Goal: Task Accomplishment & Management: Manage account settings

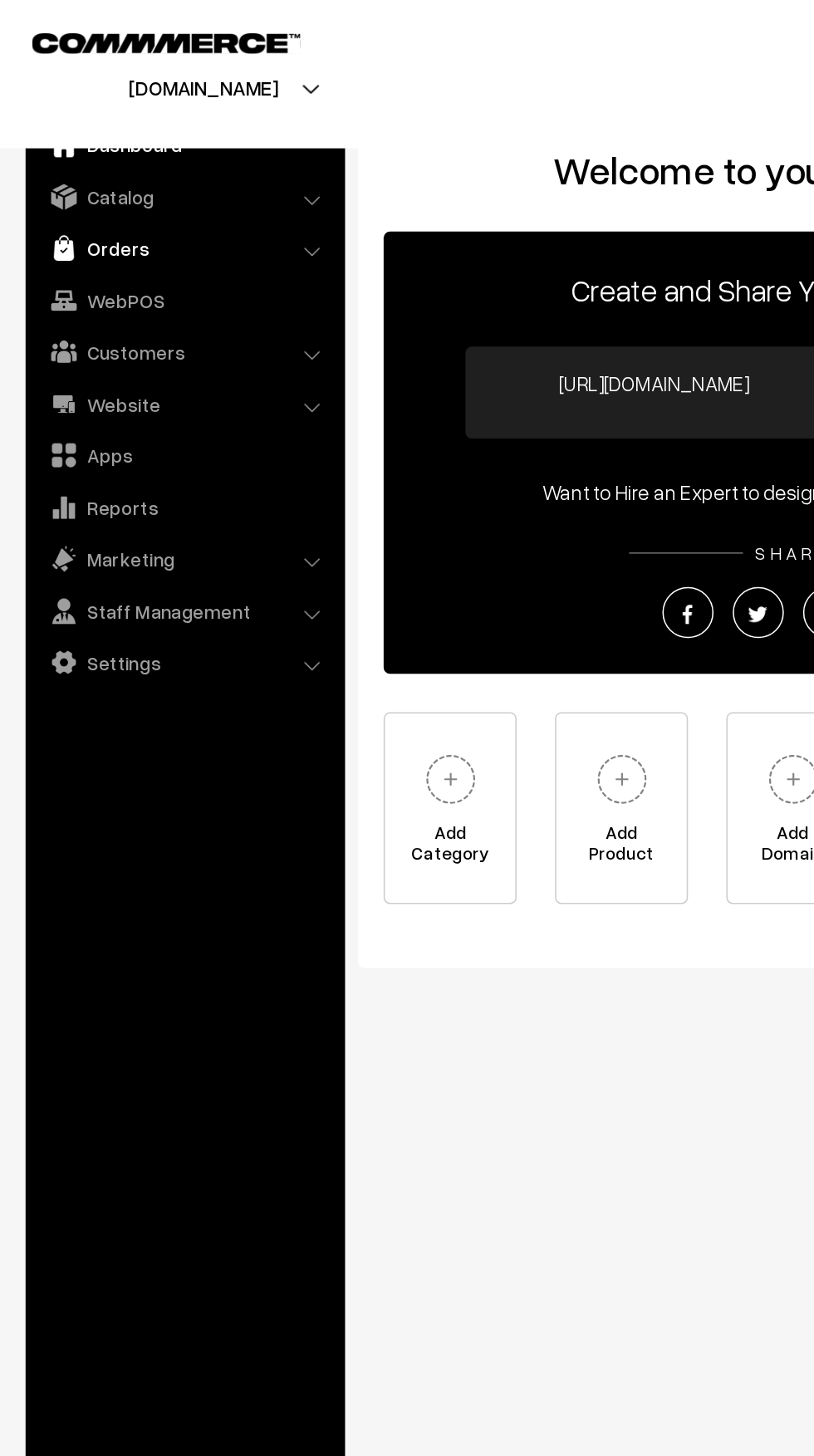
click at [57, 166] on link "Orders" at bounding box center [119, 160] width 197 height 30
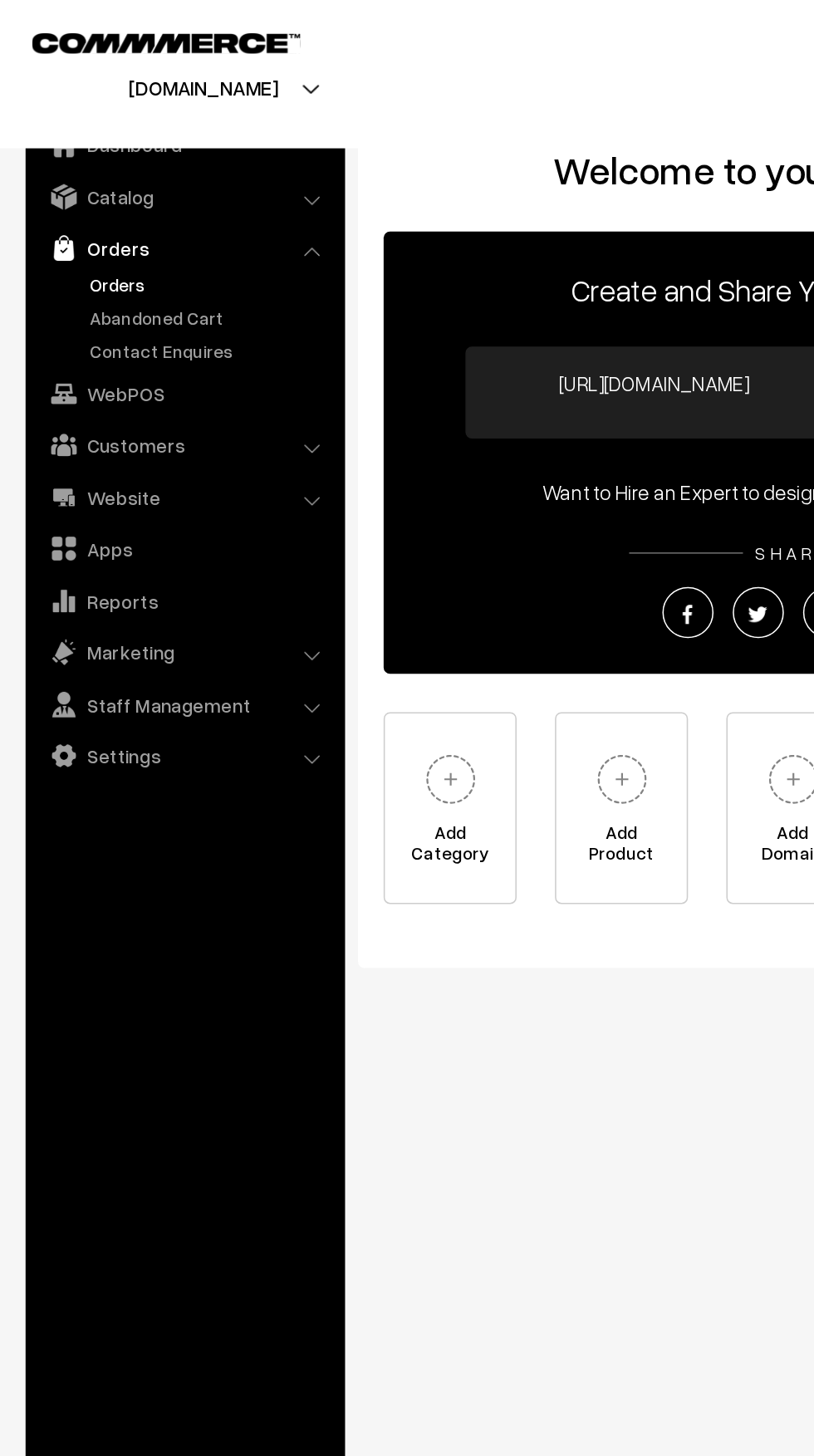
click at [65, 187] on link "Orders" at bounding box center [136, 185] width 164 height 17
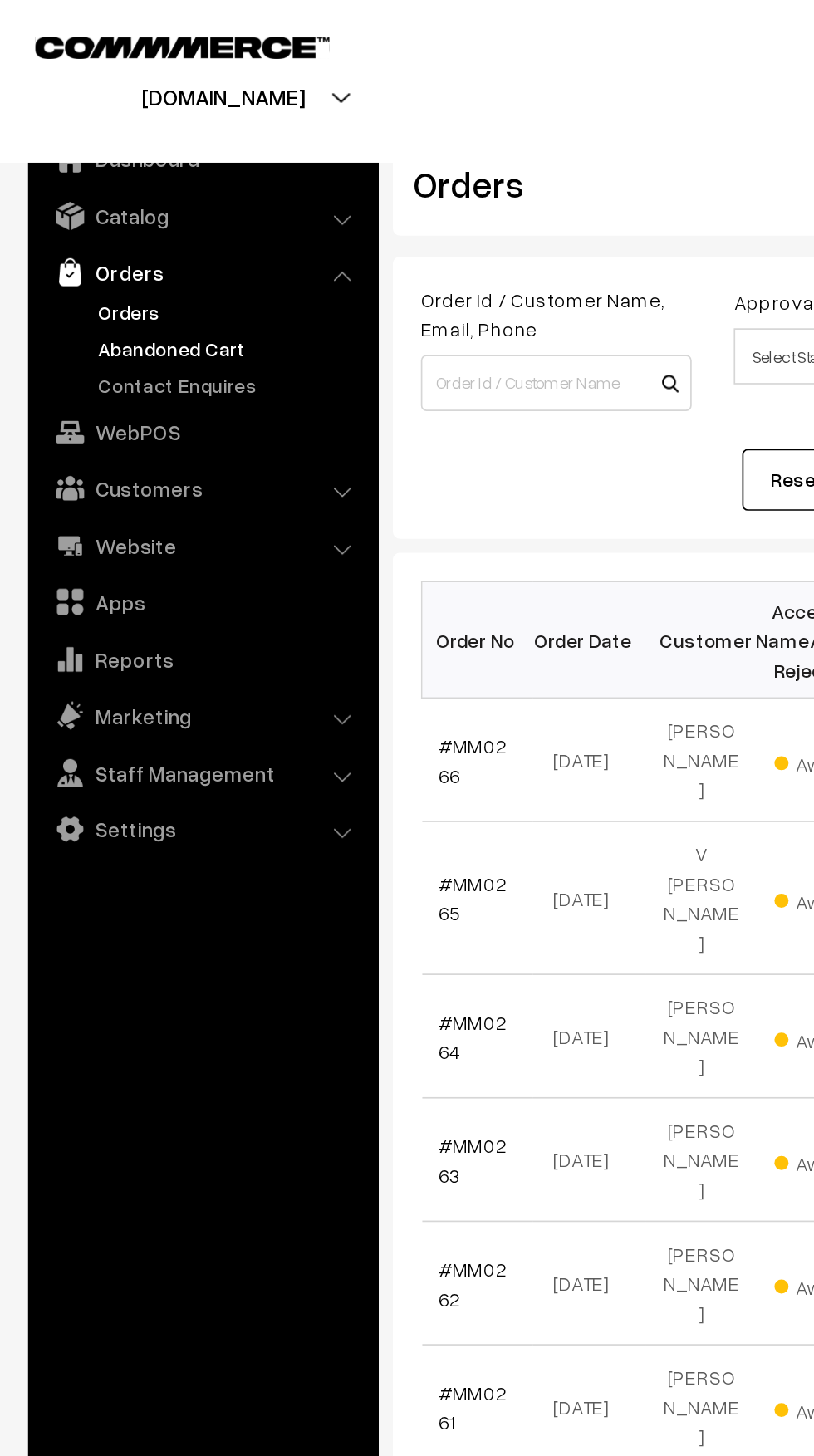
click at [65, 210] on link "Abandoned Cart" at bounding box center [136, 206] width 164 height 17
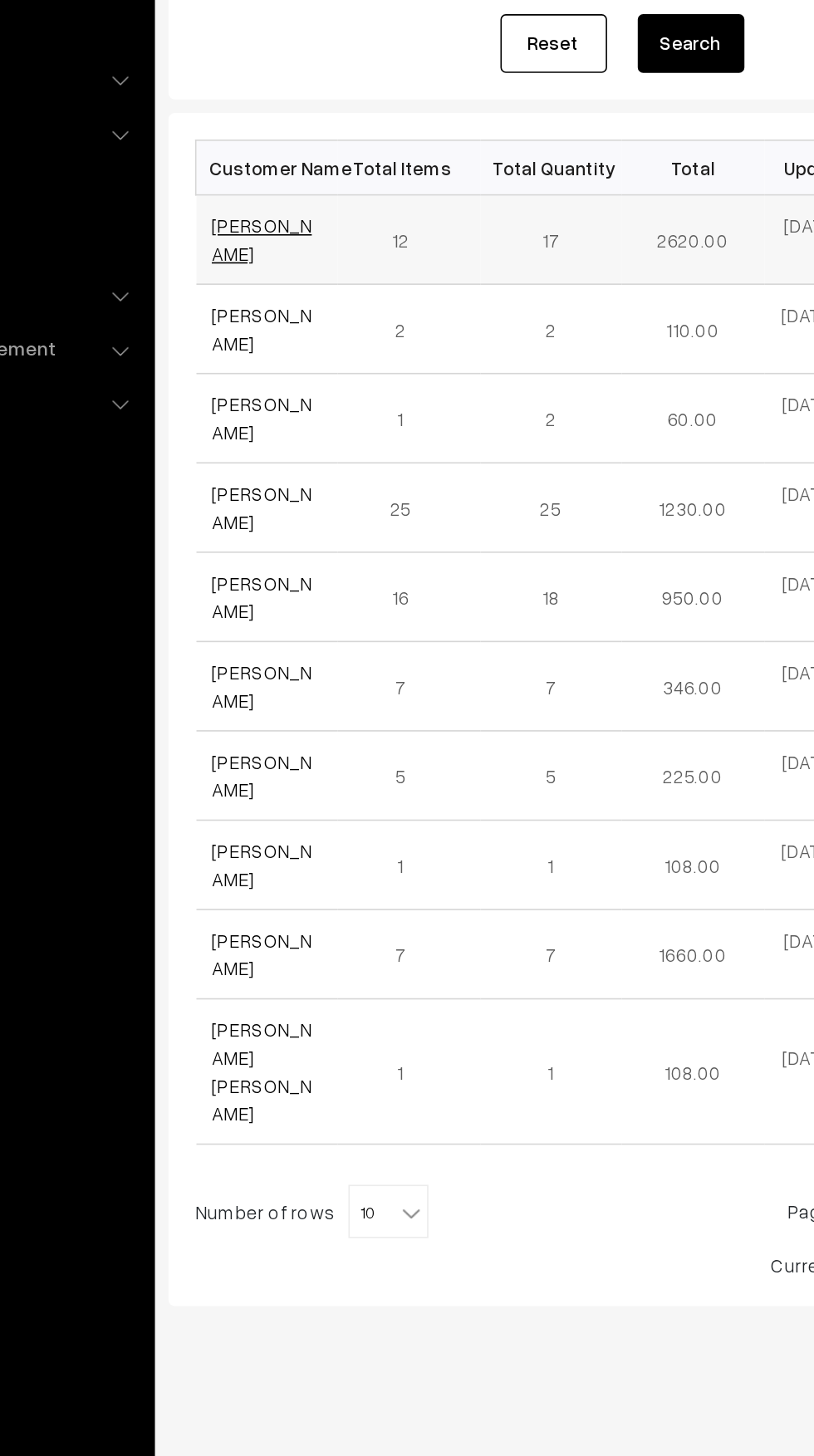
click at [282, 396] on link "[PERSON_NAME]" at bounding box center [291, 390] width 62 height 31
